Goal: Task Accomplishment & Management: Understand process/instructions

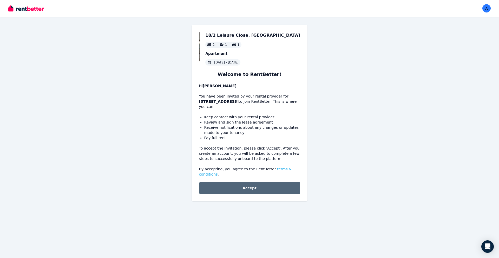
click at [252, 186] on button "Accept" at bounding box center [249, 188] width 101 height 12
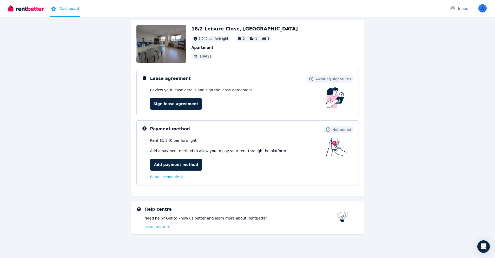
scroll to position [25, 0]
click at [163, 106] on link "Sign lease agreement" at bounding box center [175, 103] width 51 height 12
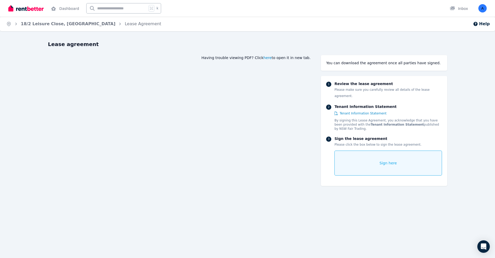
click at [272, 58] on span "here" at bounding box center [267, 57] width 8 height 5
